Goal: Navigation & Orientation: Find specific page/section

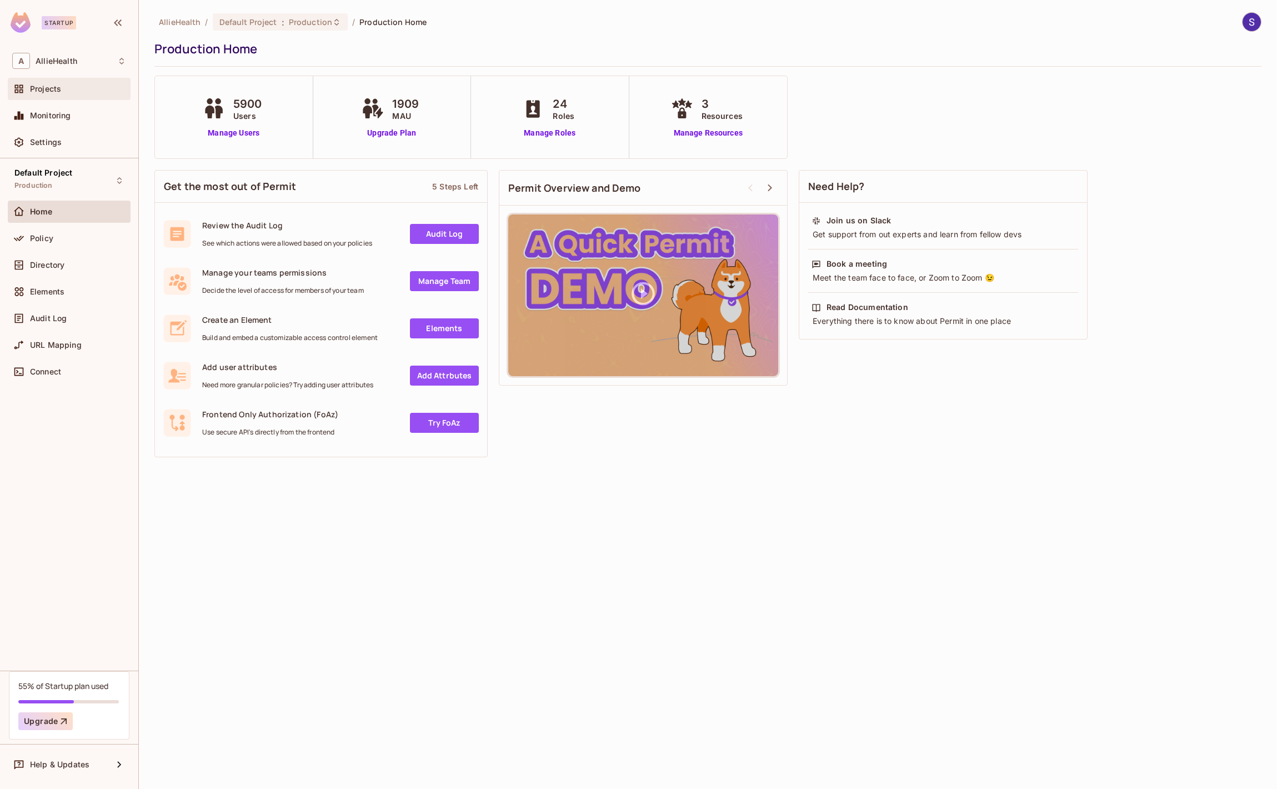
click at [89, 94] on div "Projects" at bounding box center [69, 88] width 114 height 13
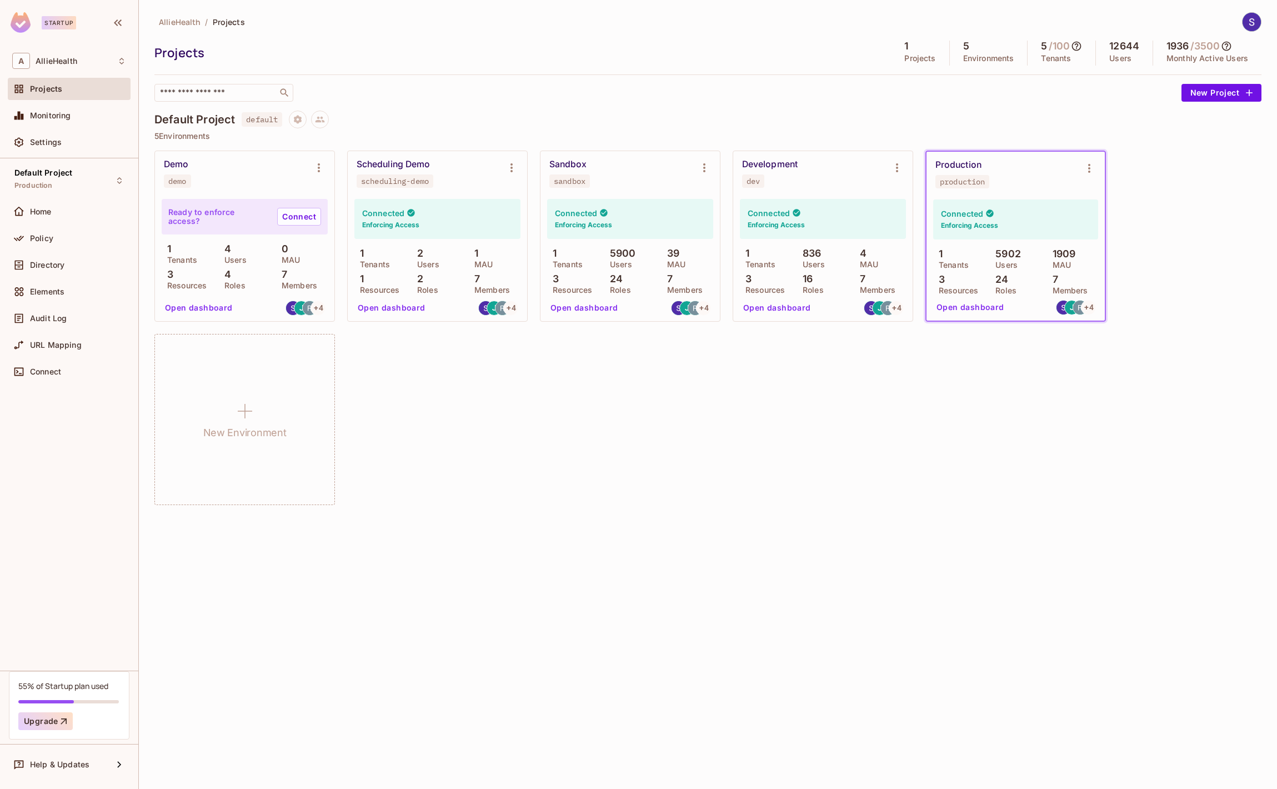
click at [105, 473] on div "Default Project Production Home Policy Directory Elements Audit Log URL Mapping…" at bounding box center [69, 414] width 138 height 512
